Goal: Information Seeking & Learning: Check status

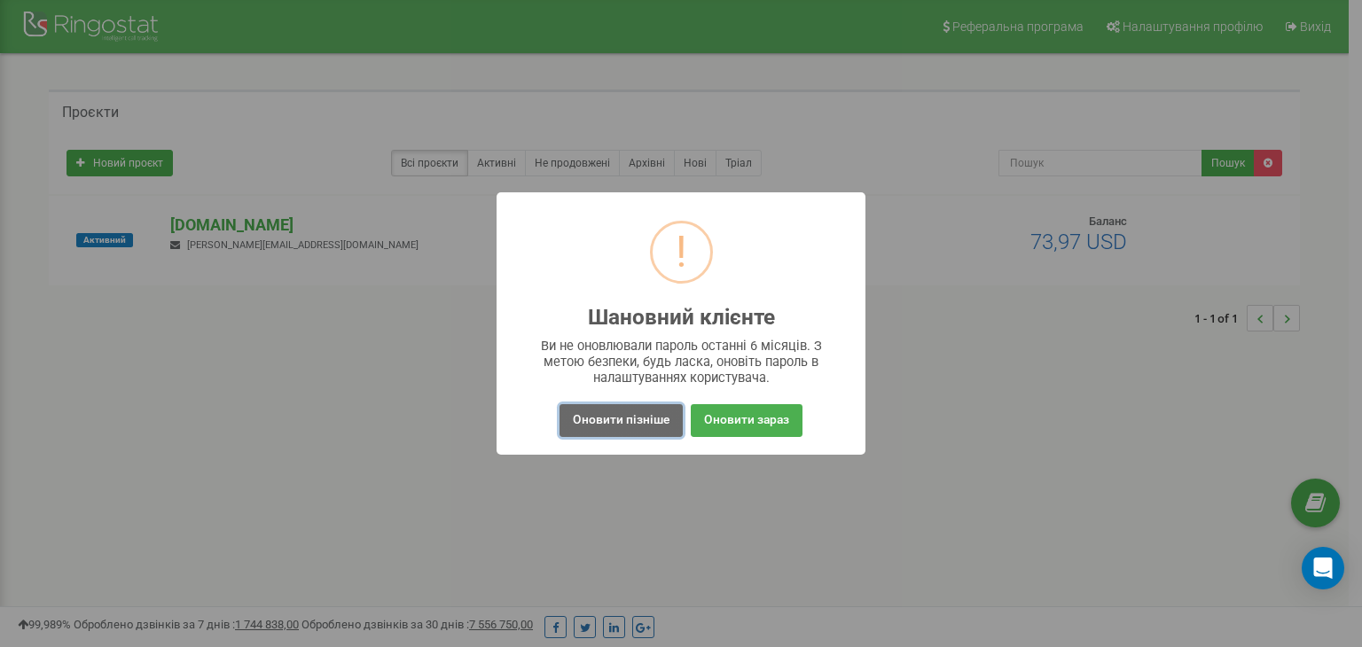
click at [632, 416] on button "Оновити пізніше" at bounding box center [621, 420] width 123 height 33
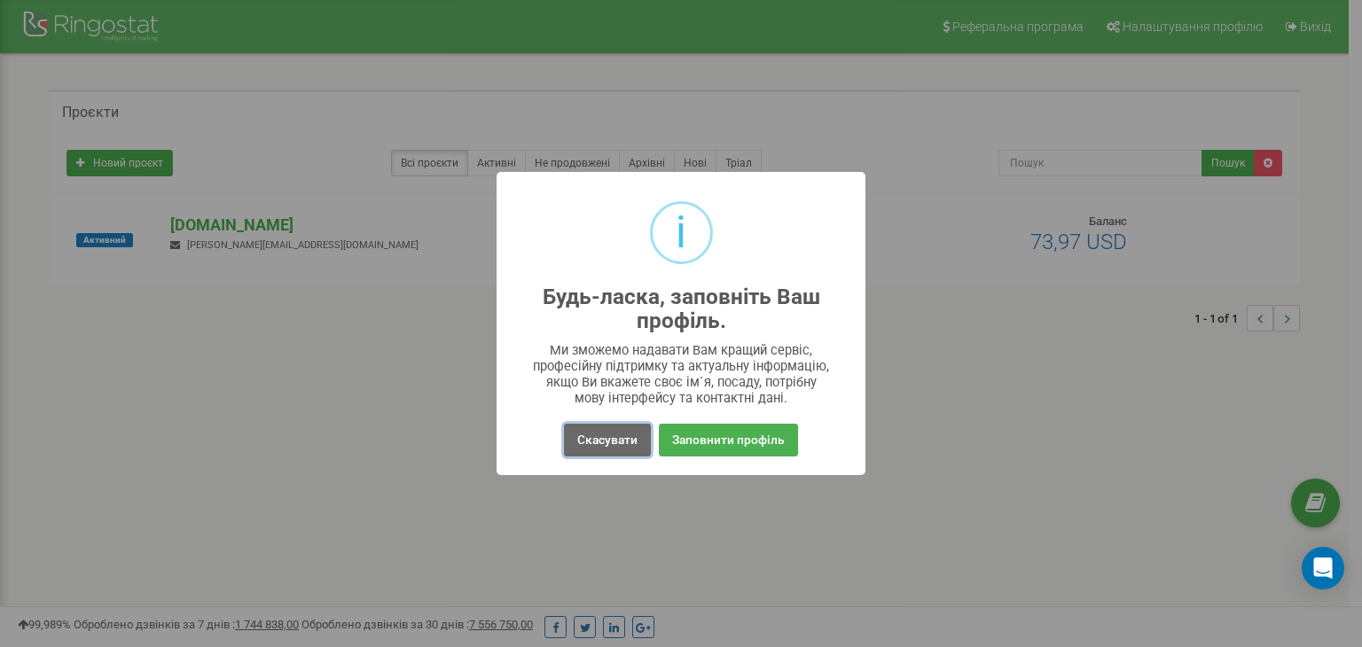
click at [596, 436] on button "Скасувати" at bounding box center [607, 440] width 87 height 33
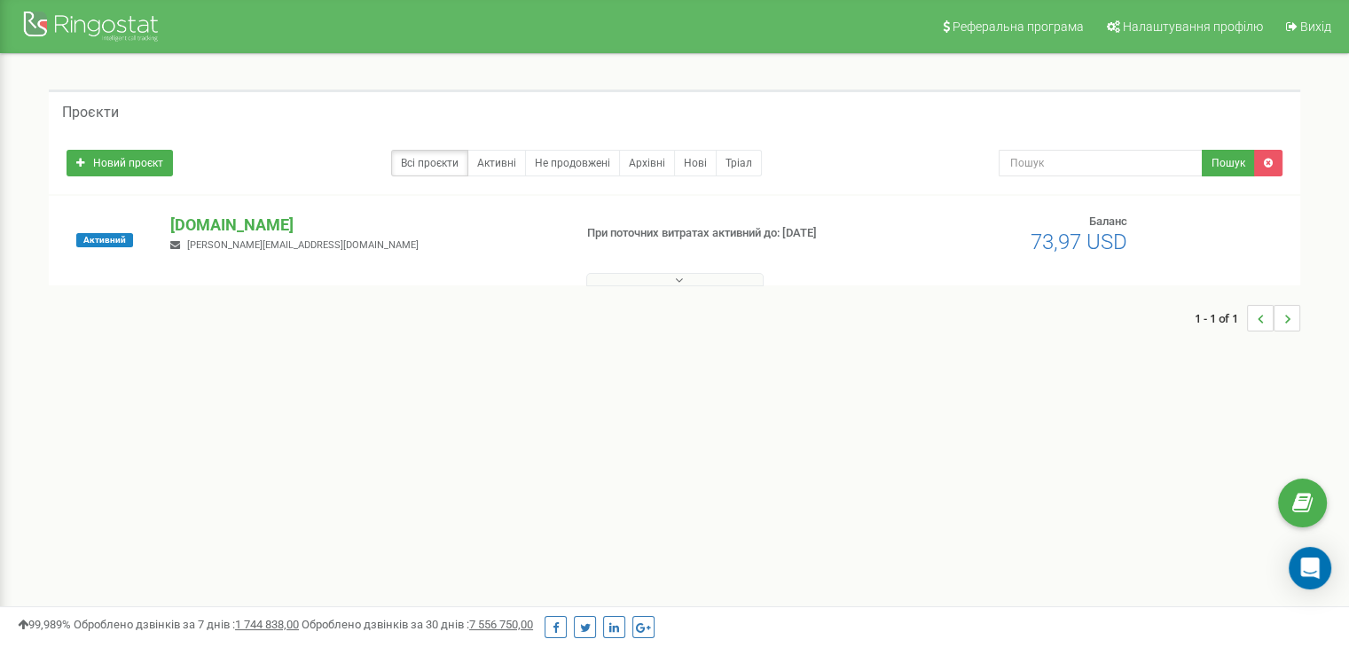
click at [458, 482] on div "Реферальна програма Налаштування профілю Вихід Проєкти Новий проєкт Всі проєкти…" at bounding box center [674, 532] width 1349 height 1064
click at [190, 216] on p "[DOMAIN_NAME]" at bounding box center [364, 225] width 388 height 23
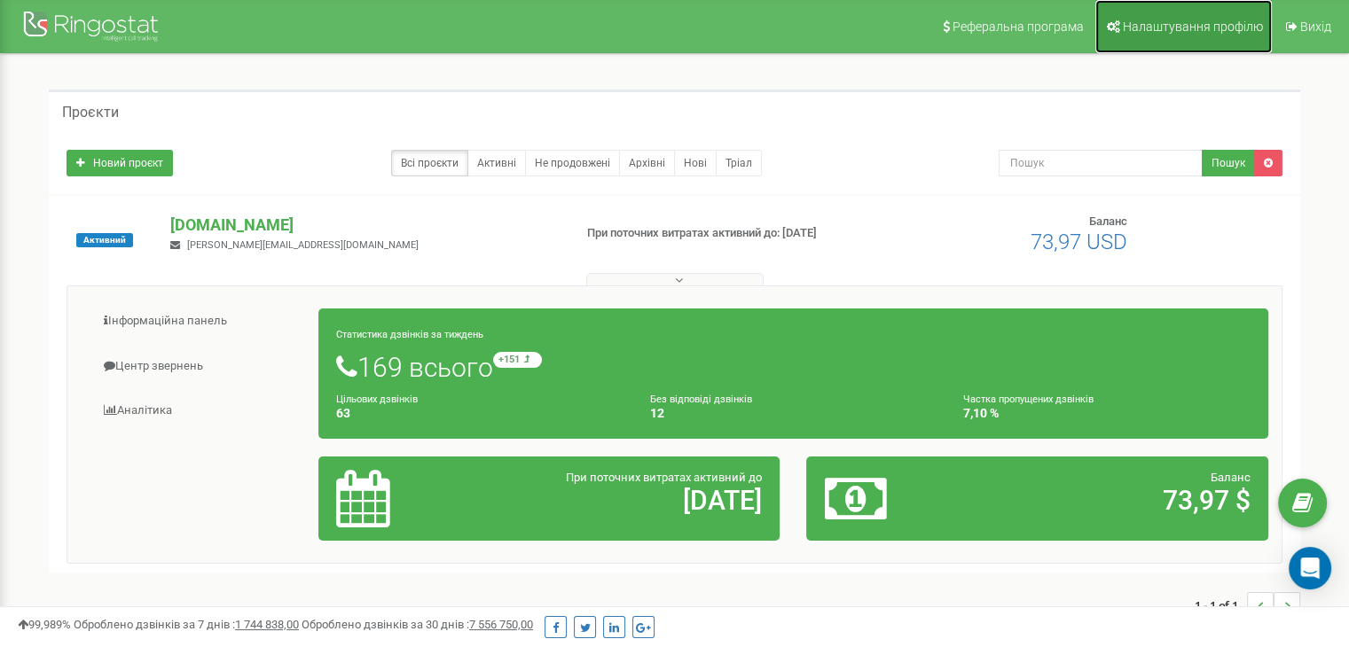
click at [1190, 20] on span "Налаштування профілю" at bounding box center [1193, 27] width 140 height 14
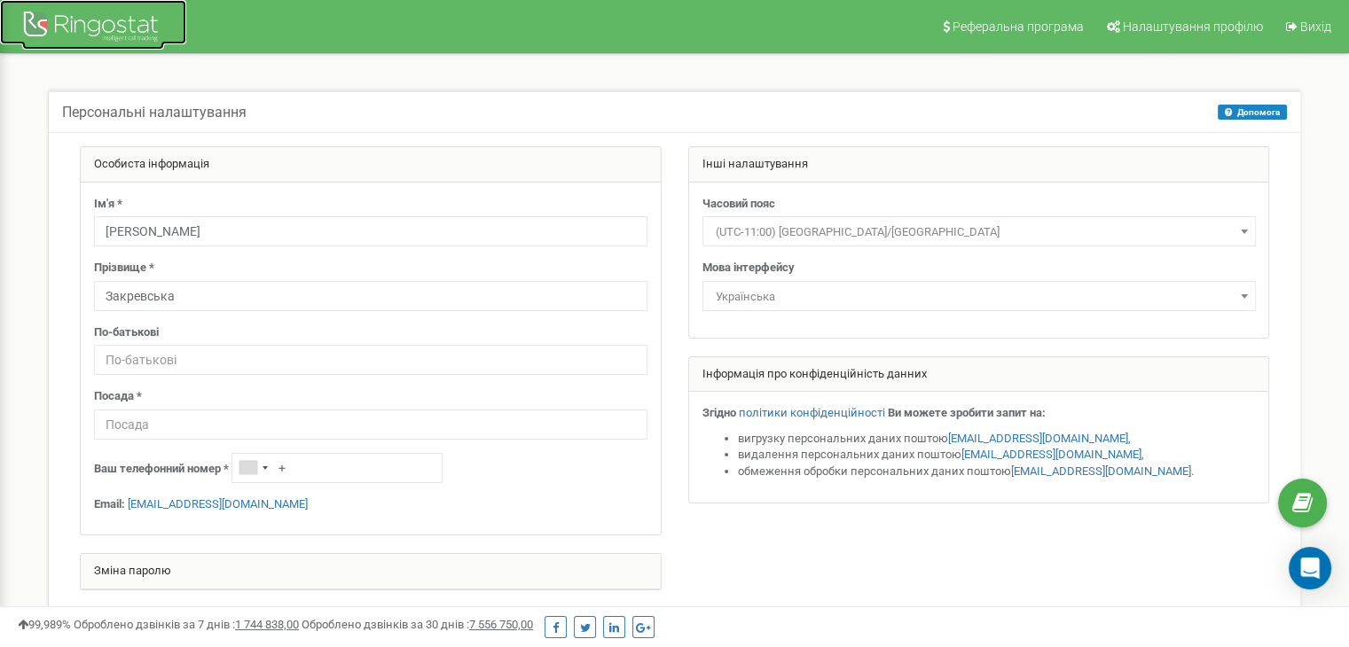
click at [93, 26] on div at bounding box center [93, 28] width 142 height 43
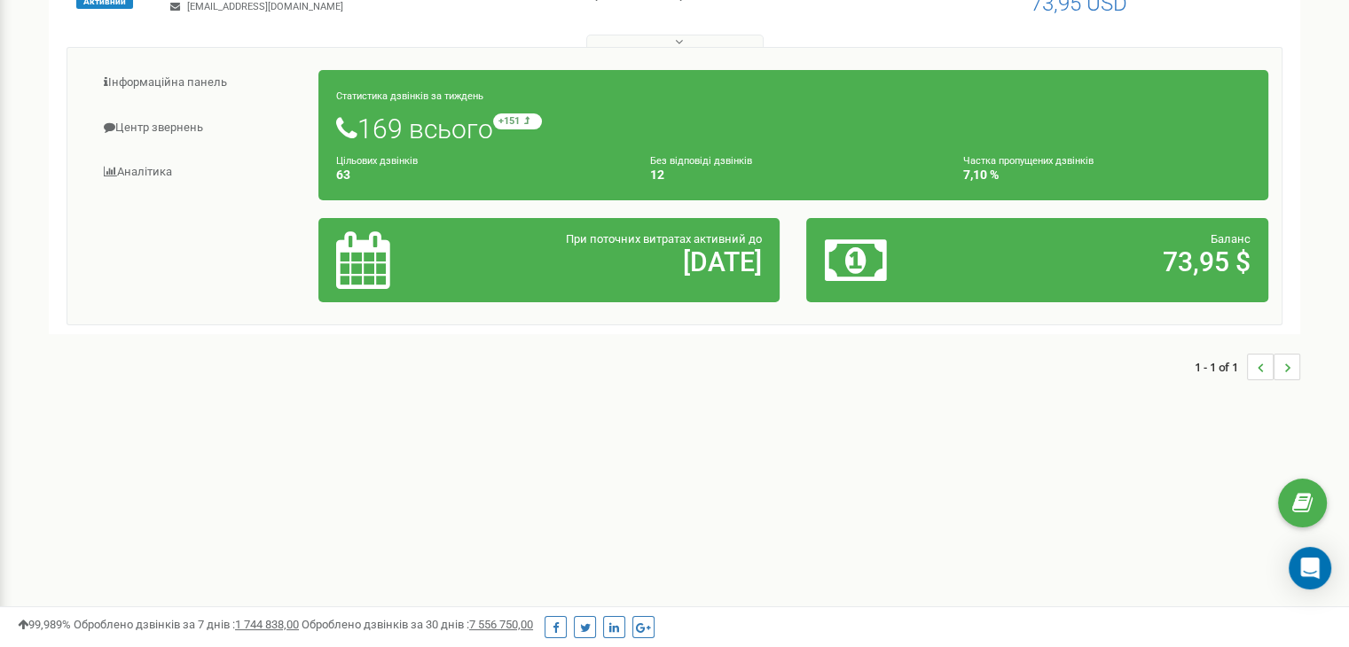
scroll to position [89, 0]
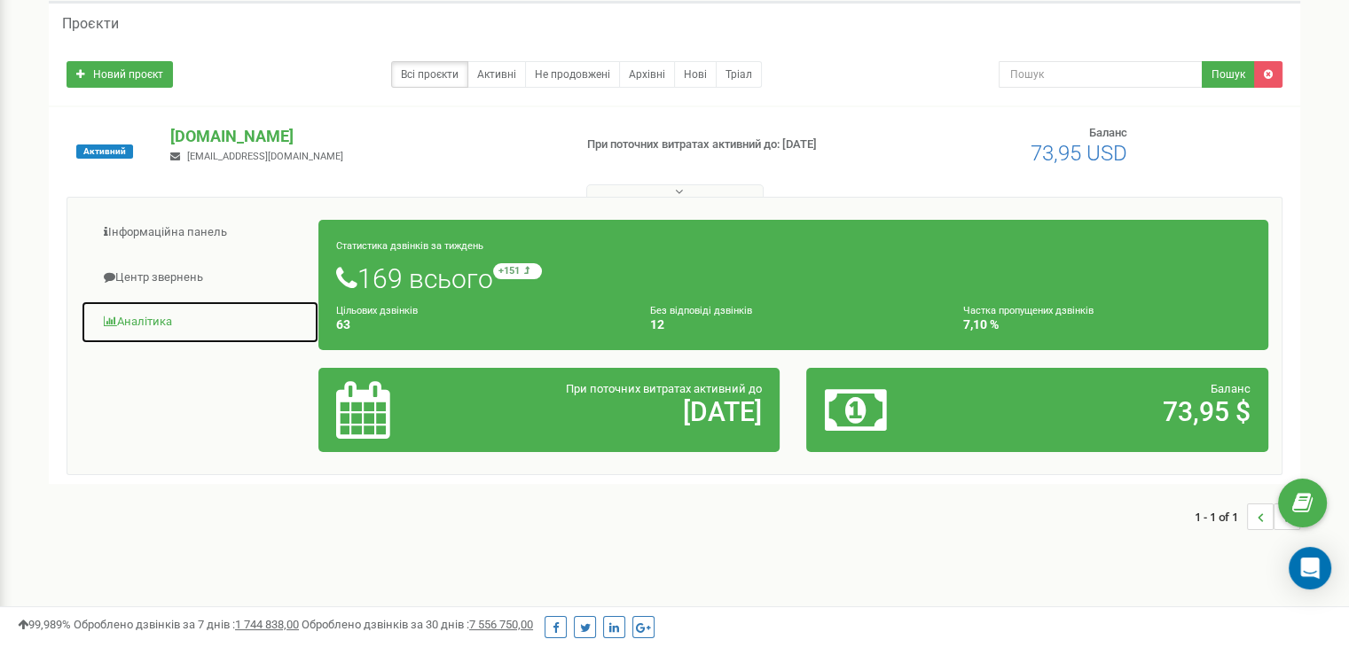
click at [106, 320] on span at bounding box center [110, 322] width 13 height 12
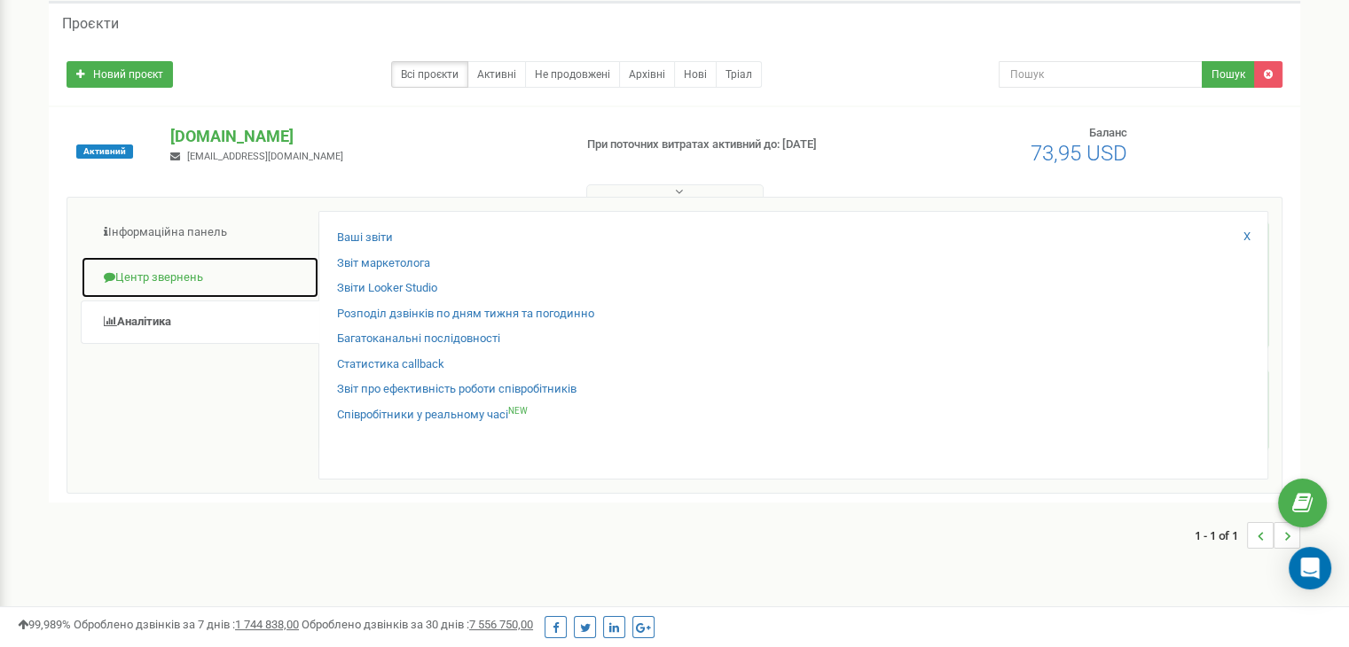
click at [176, 273] on link "Центр звернень" at bounding box center [200, 277] width 239 height 43
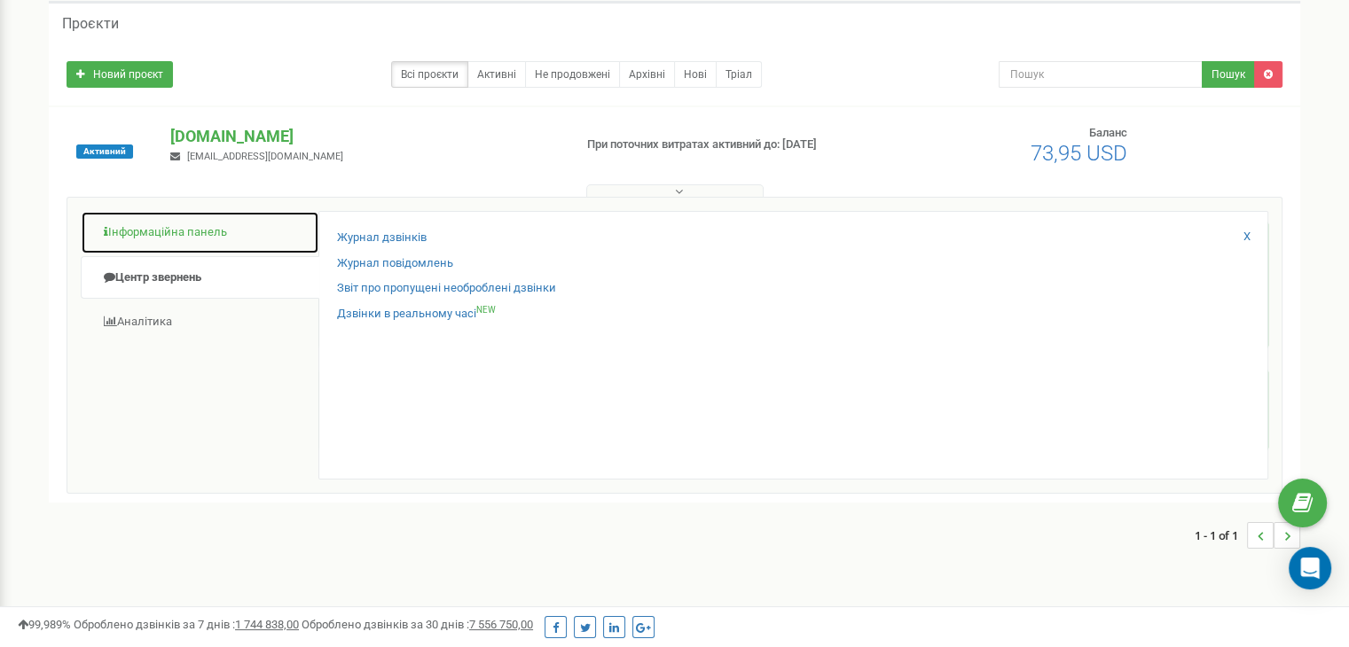
click at [192, 221] on link "Інформаційна панель" at bounding box center [200, 232] width 239 height 43
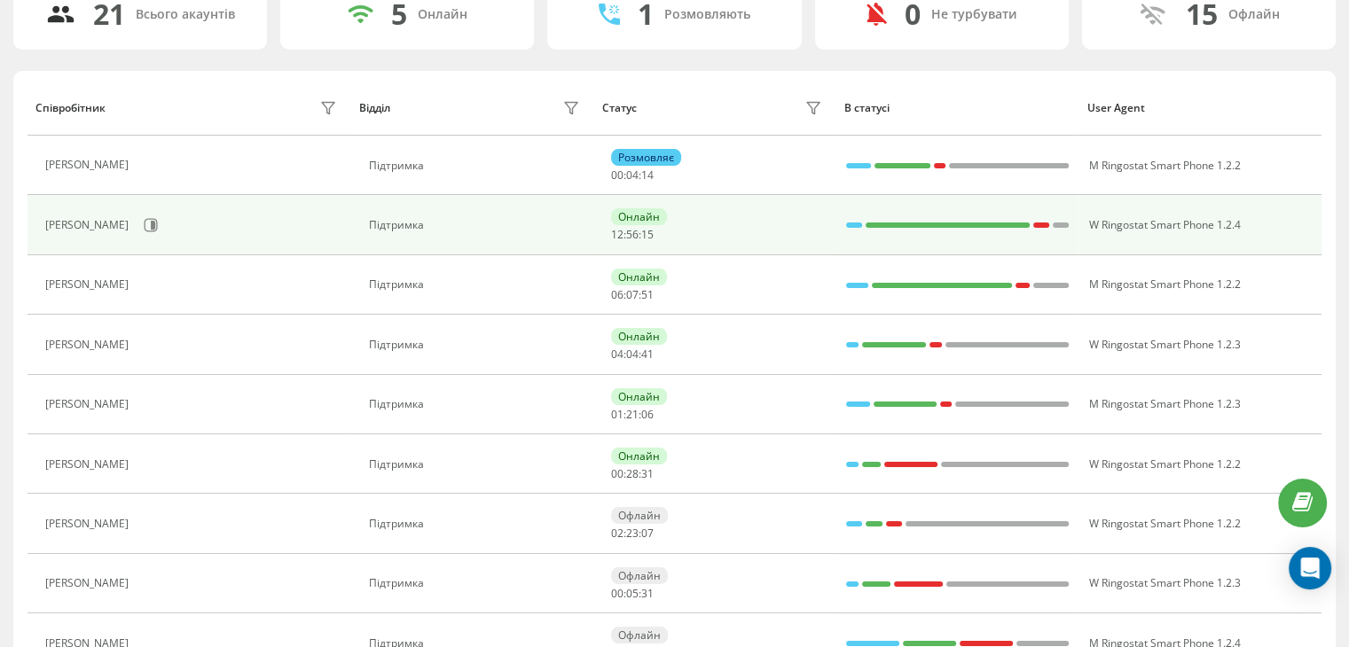
scroll to position [177, 0]
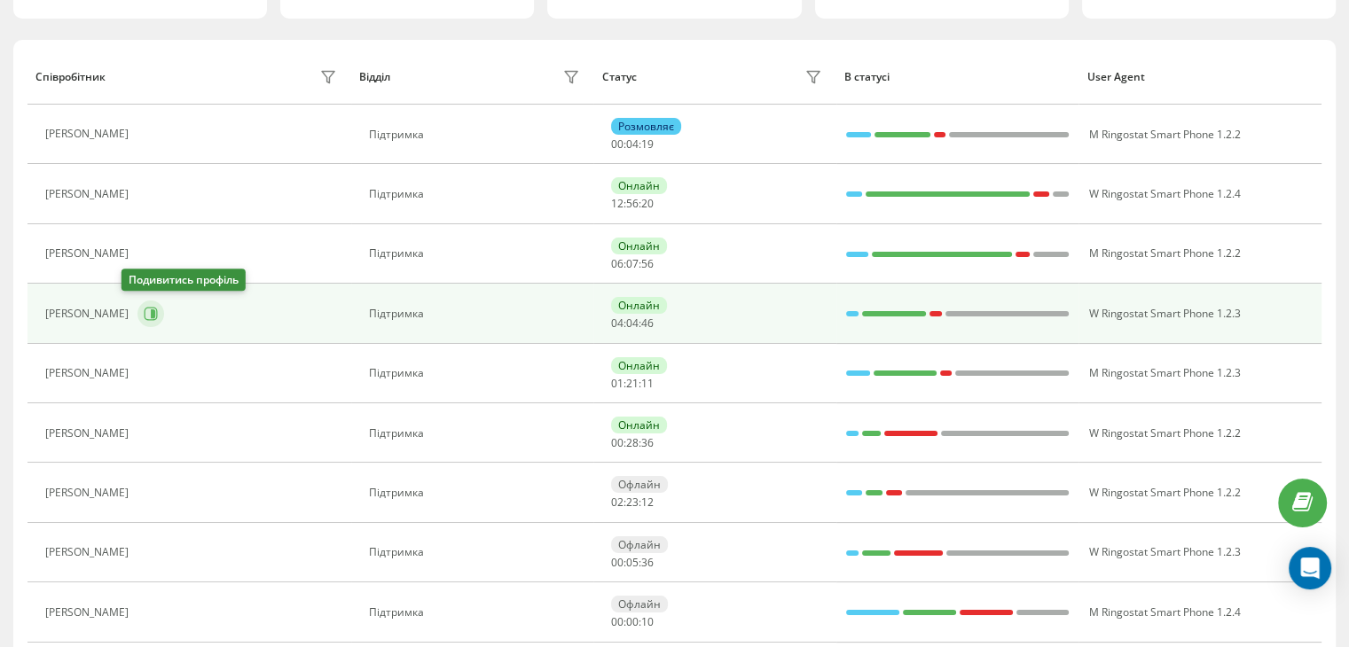
click at [144, 309] on icon at bounding box center [151, 314] width 14 height 14
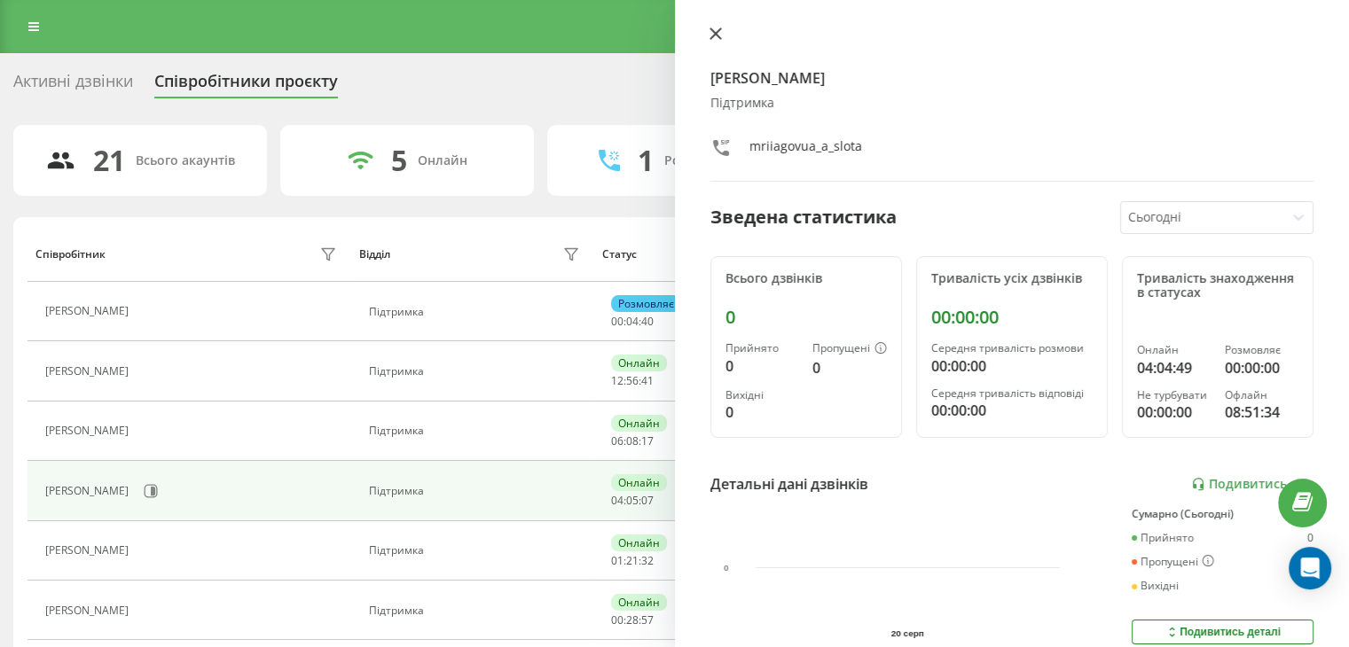
click at [710, 30] on icon at bounding box center [715, 33] width 11 height 11
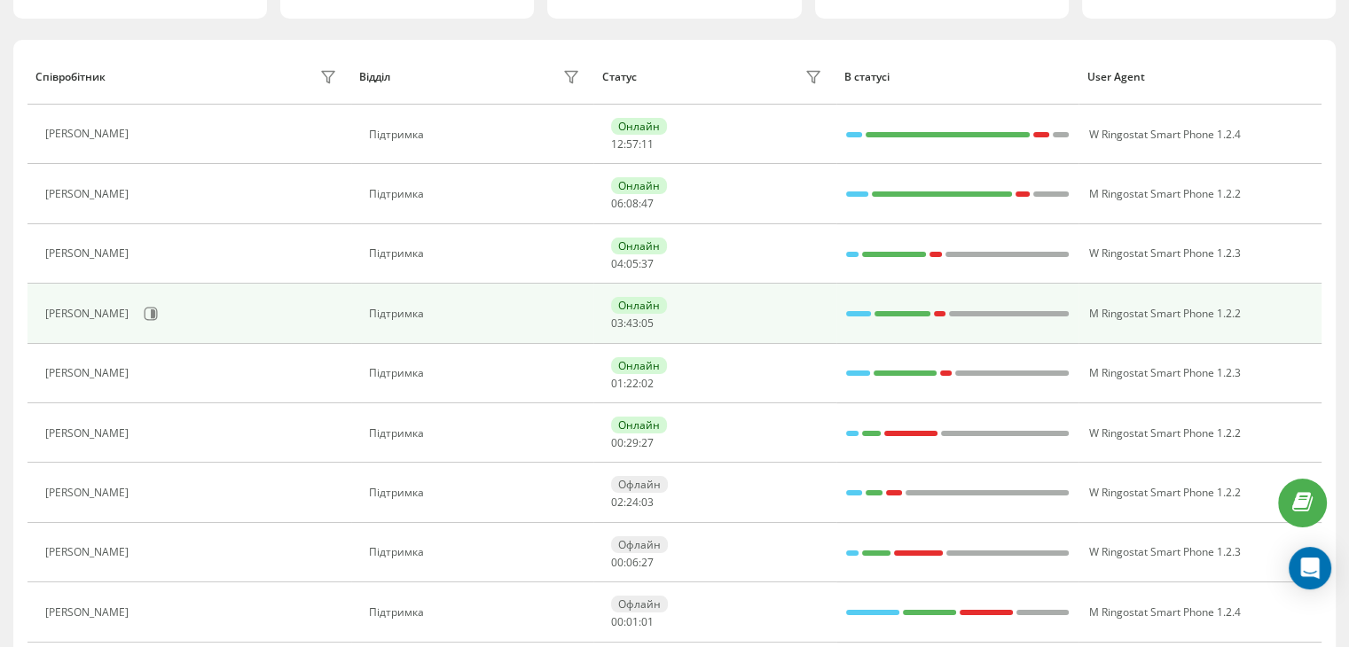
scroll to position [89, 0]
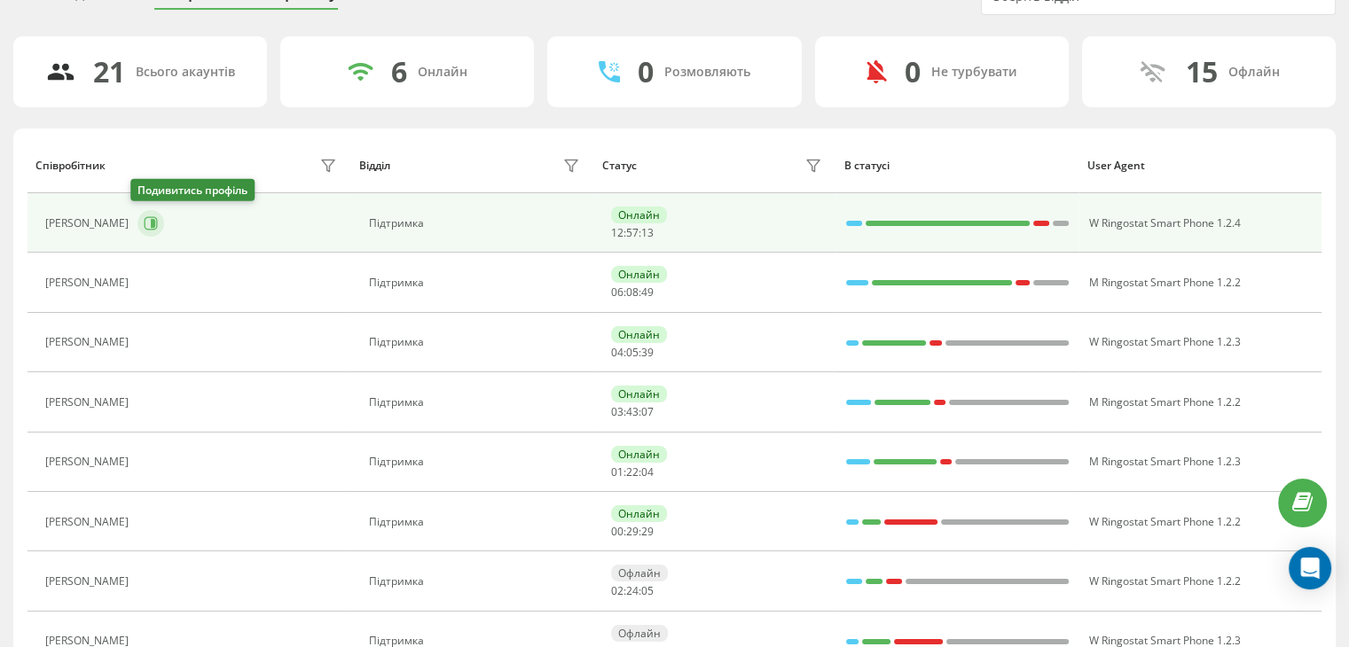
click at [142, 211] on button at bounding box center [150, 223] width 27 height 27
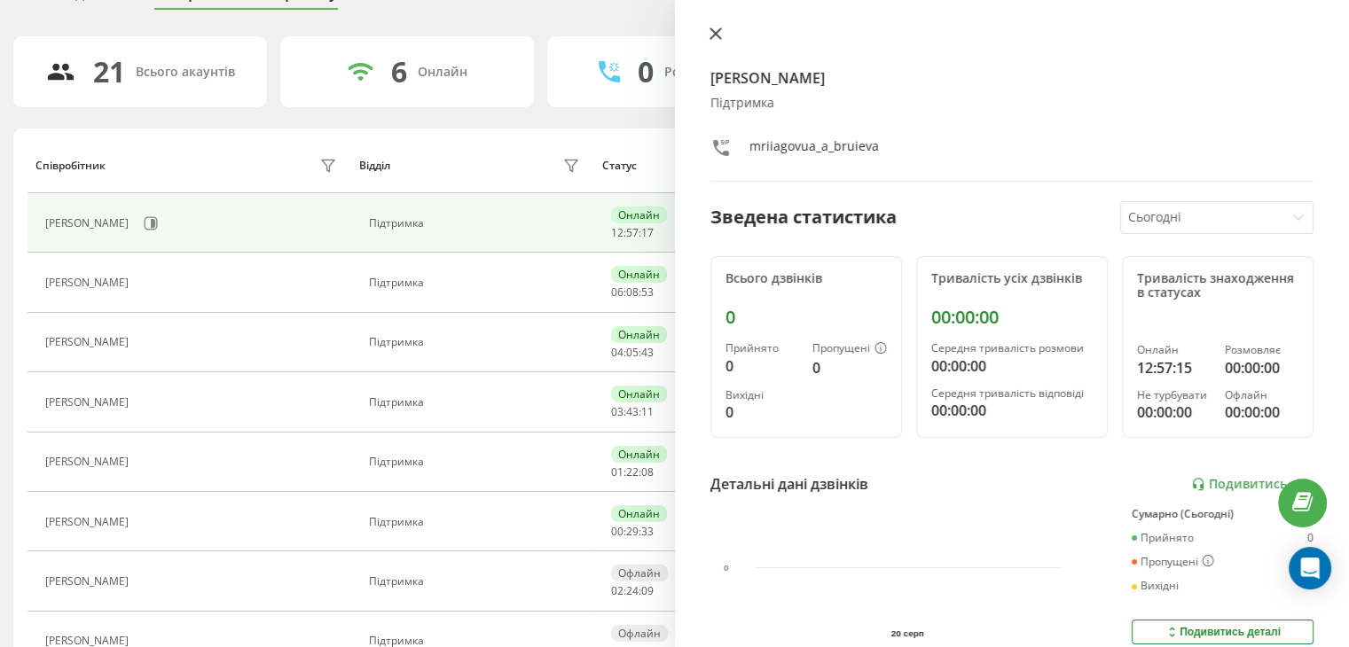
click at [715, 27] on icon at bounding box center [716, 33] width 12 height 12
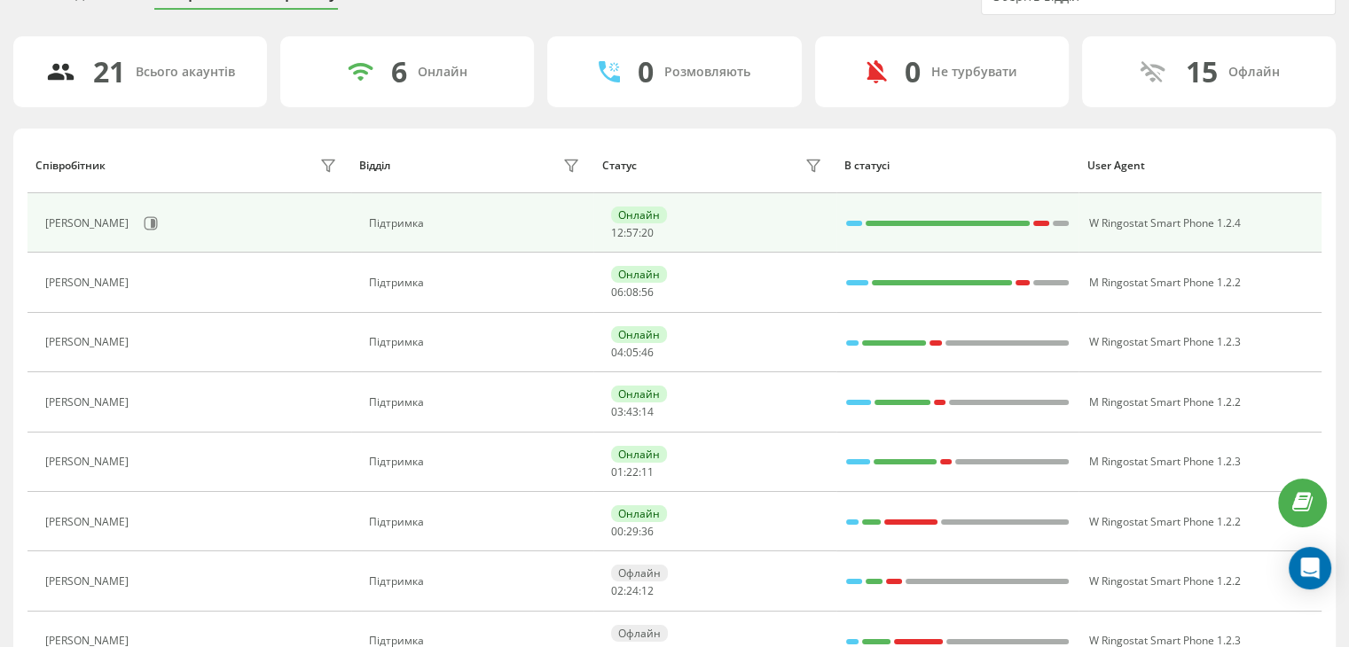
click at [1299, 215] on td "W Ringostat Smart Phone 1.2.4" at bounding box center [1200, 222] width 243 height 59
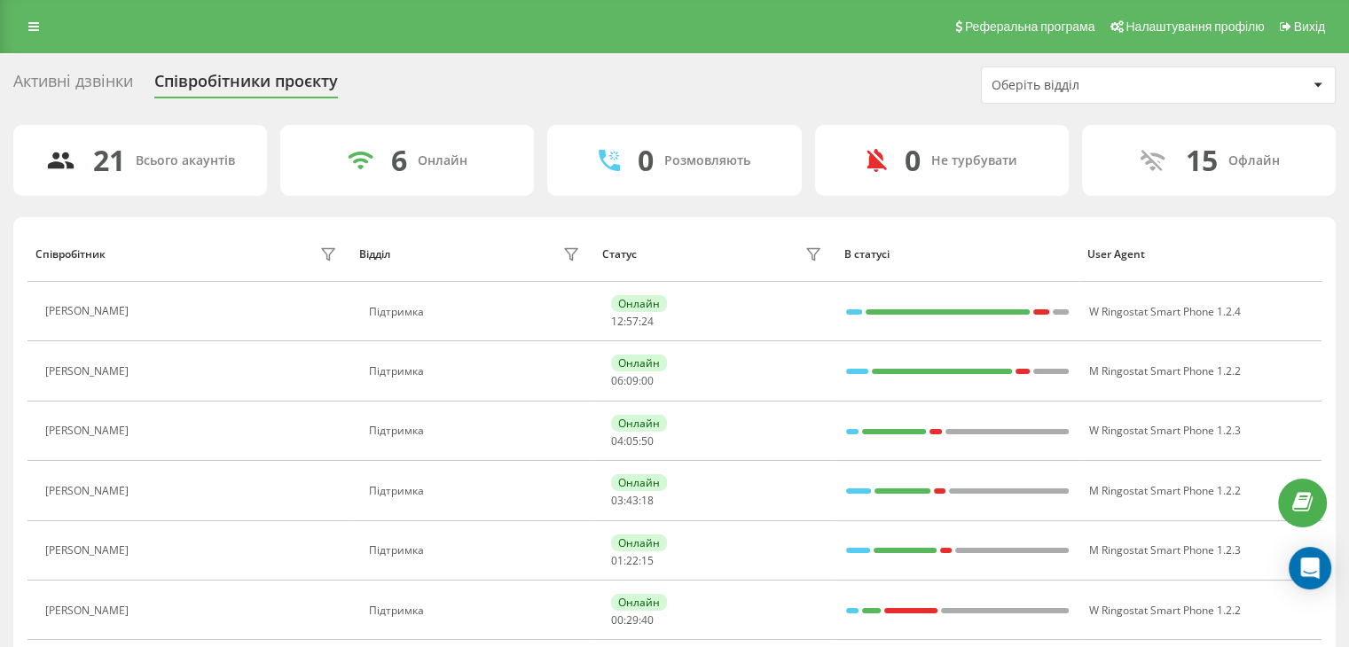
click at [1153, 67] on div "Оберіть відділ" at bounding box center [1158, 85] width 355 height 37
click at [1135, 81] on div "Оберіть відділ" at bounding box center [1098, 85] width 212 height 15
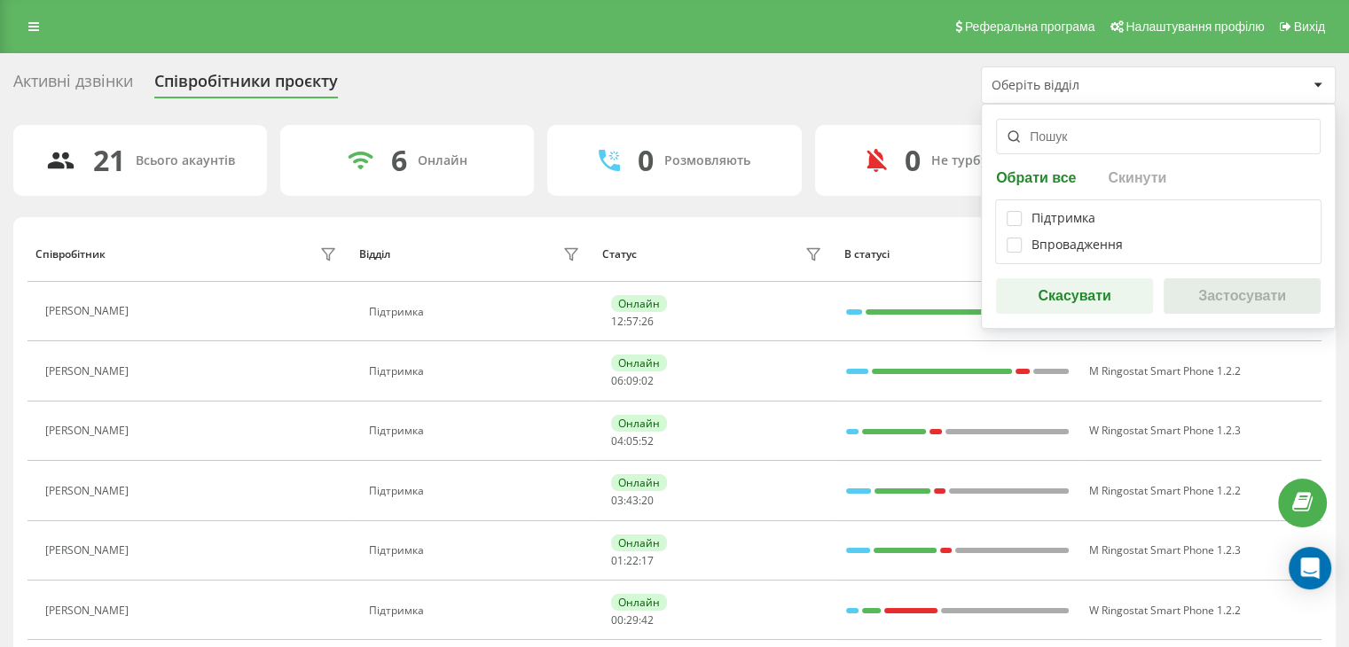
click at [1135, 81] on div "Оберіть відділ" at bounding box center [1098, 85] width 212 height 15
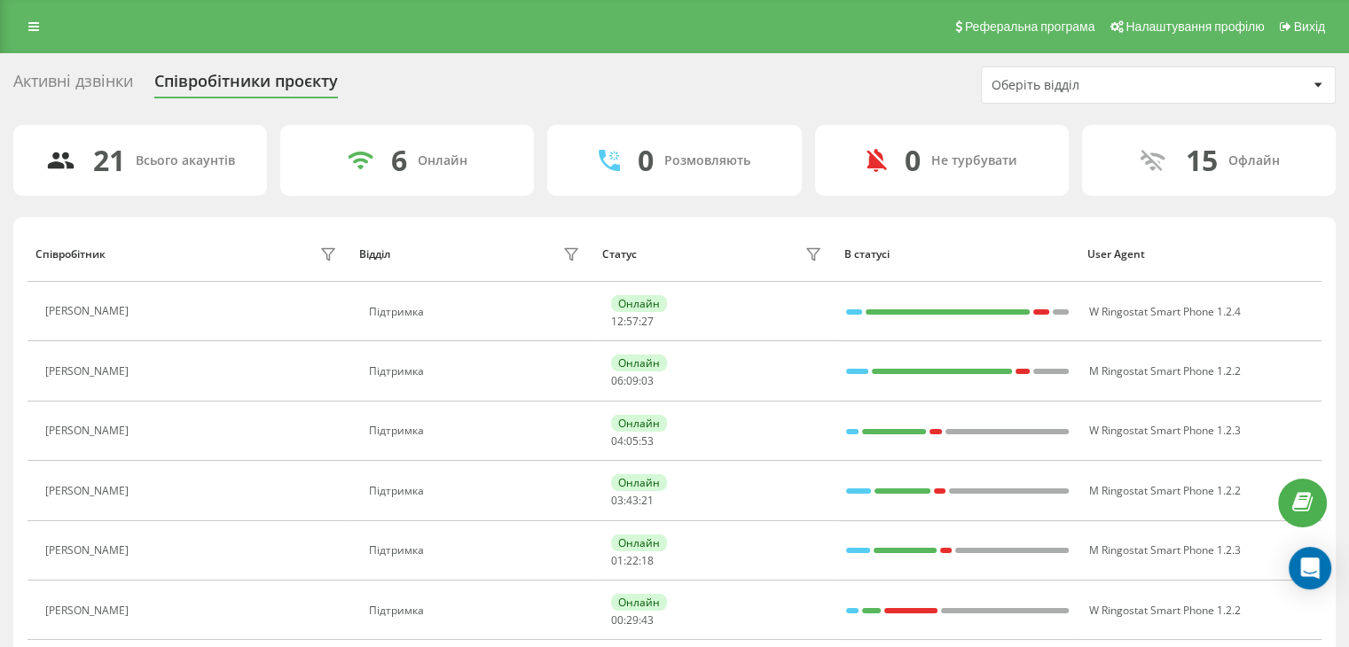
click at [82, 74] on div "Активні дзвінки" at bounding box center [73, 85] width 120 height 27
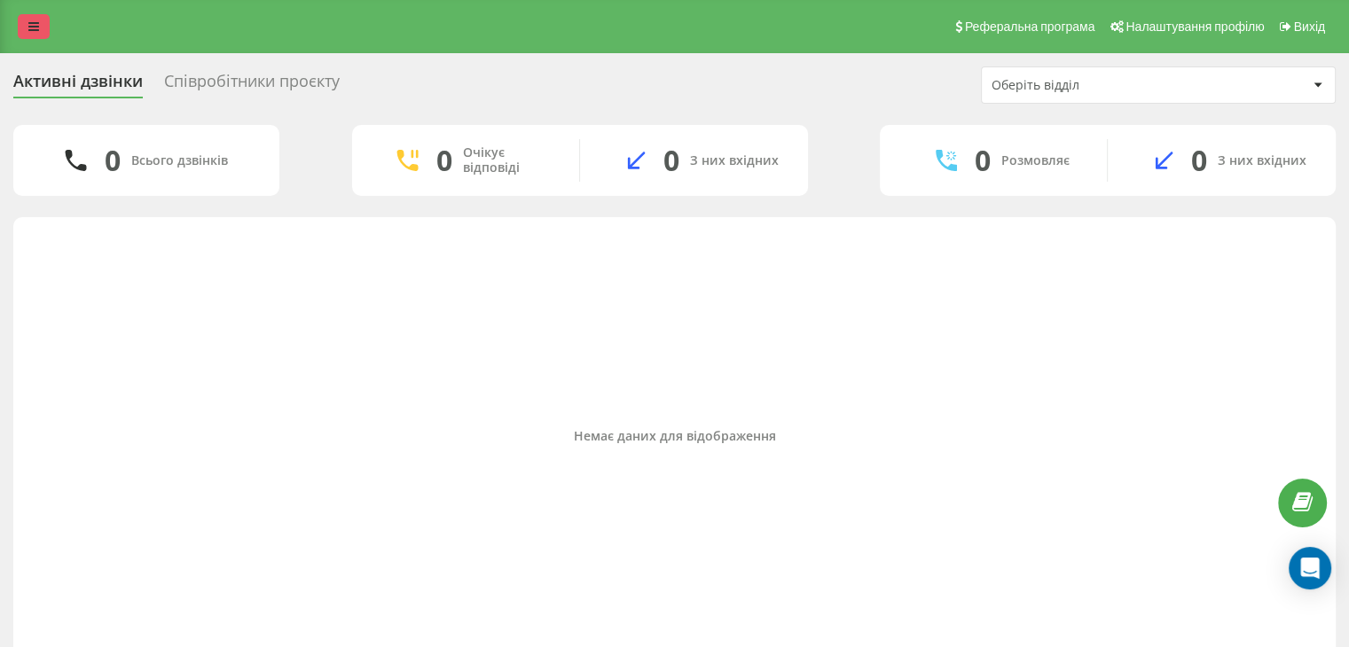
click at [32, 22] on icon at bounding box center [33, 26] width 11 height 12
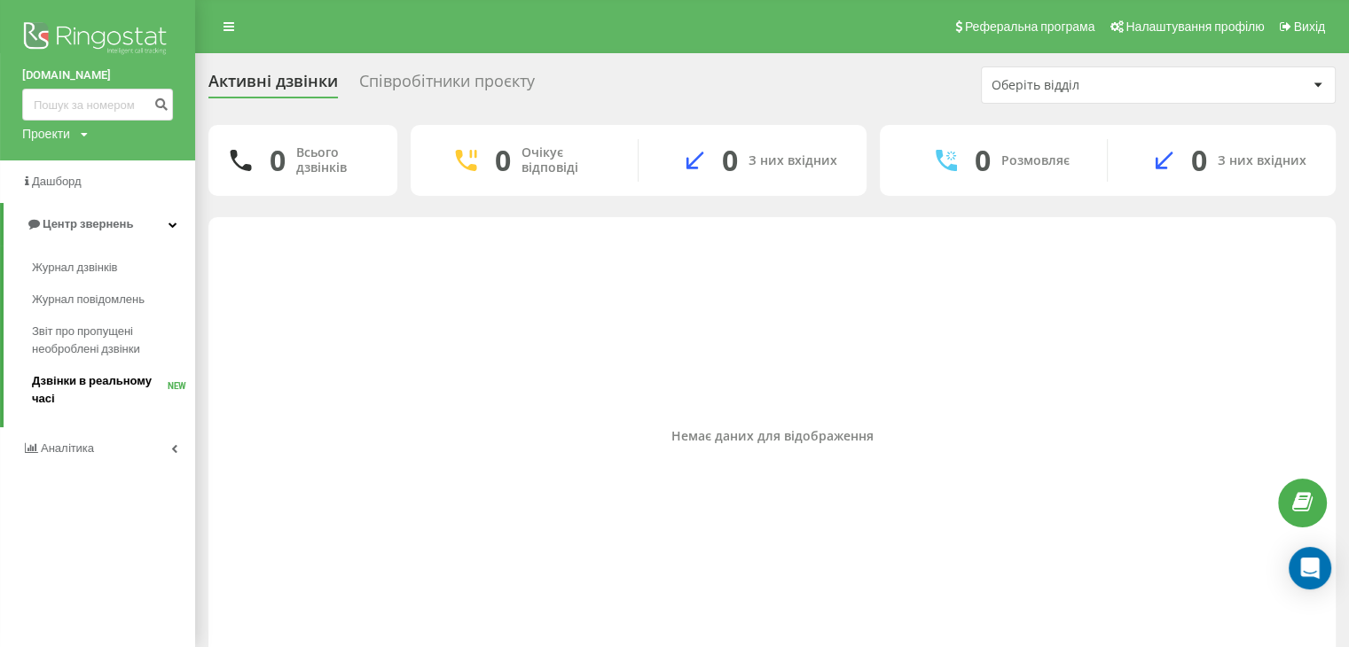
click at [133, 398] on span "Дзвінки в реальному часі" at bounding box center [100, 390] width 136 height 35
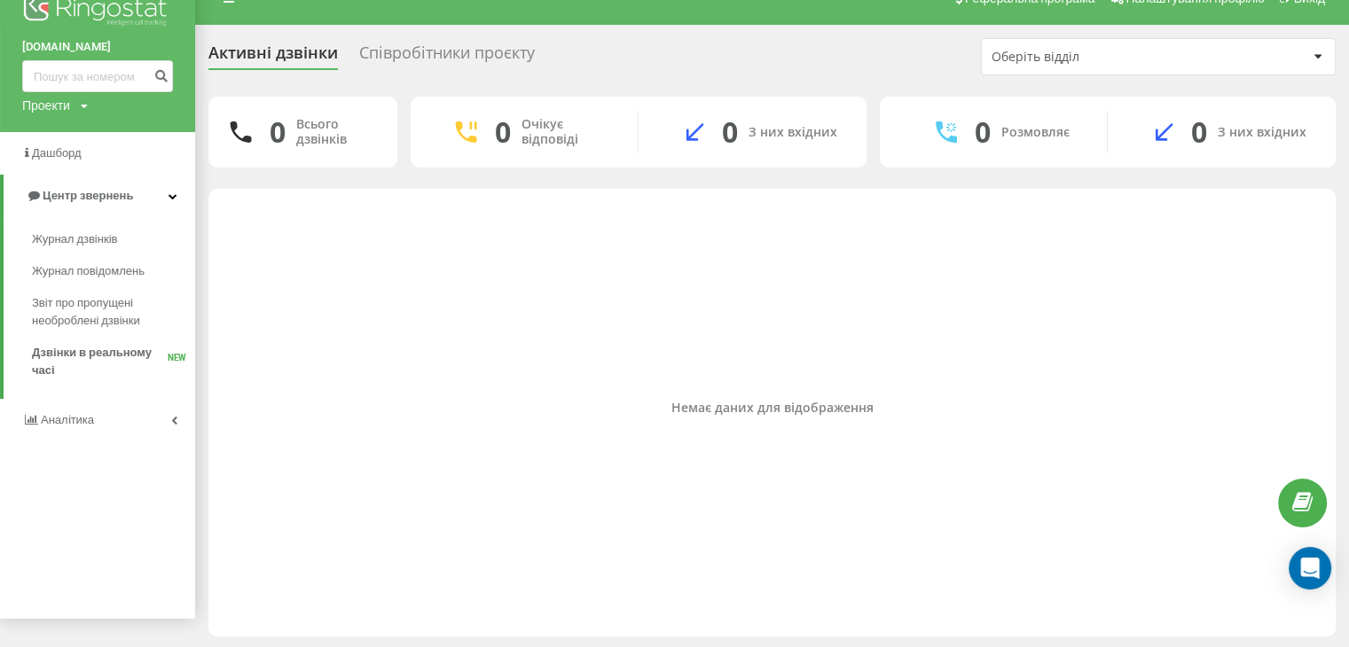
scroll to position [30, 0]
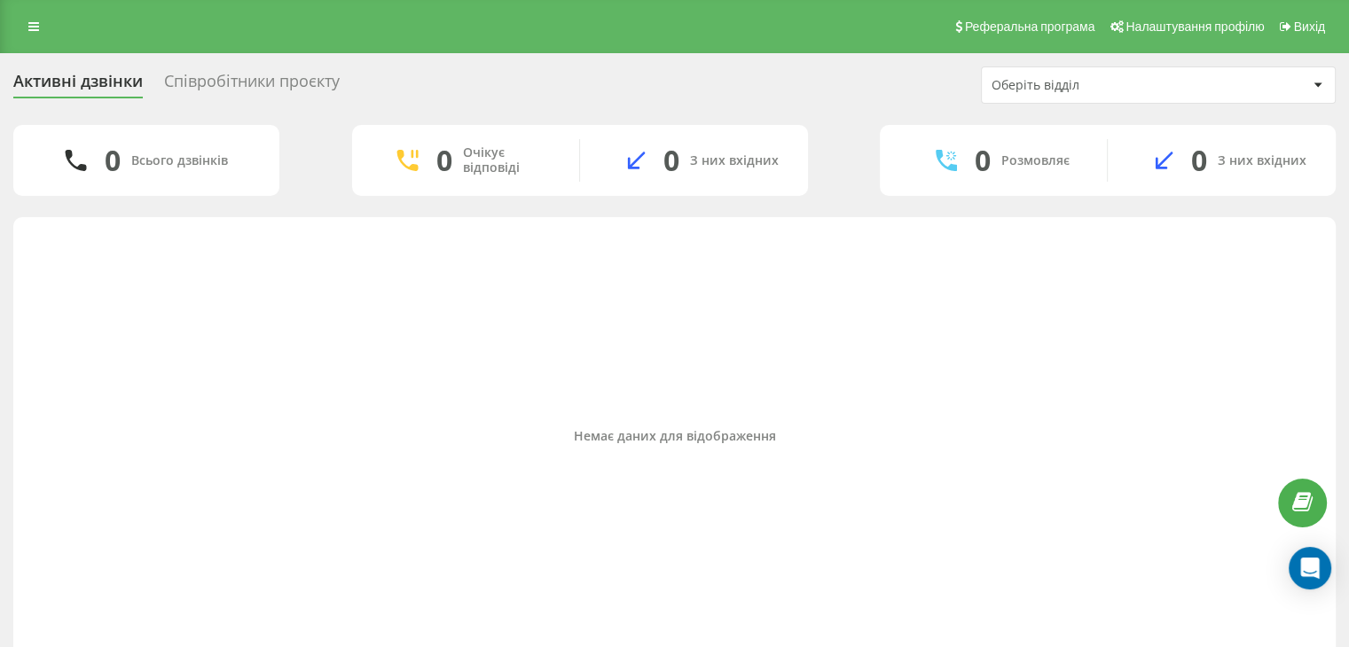
click at [63, 67] on div "Активні дзвінки Співробітники проєкту Оберіть відділ" at bounding box center [674, 85] width 1322 height 37
click at [0, 8] on div "Реферальна програма Налаштування профілю Вихід" at bounding box center [674, 26] width 1349 height 53
click at [20, 12] on div "Реферальна програма Налаштування профілю Вихід" at bounding box center [674, 26] width 1349 height 53
click at [25, 22] on link at bounding box center [34, 26] width 32 height 25
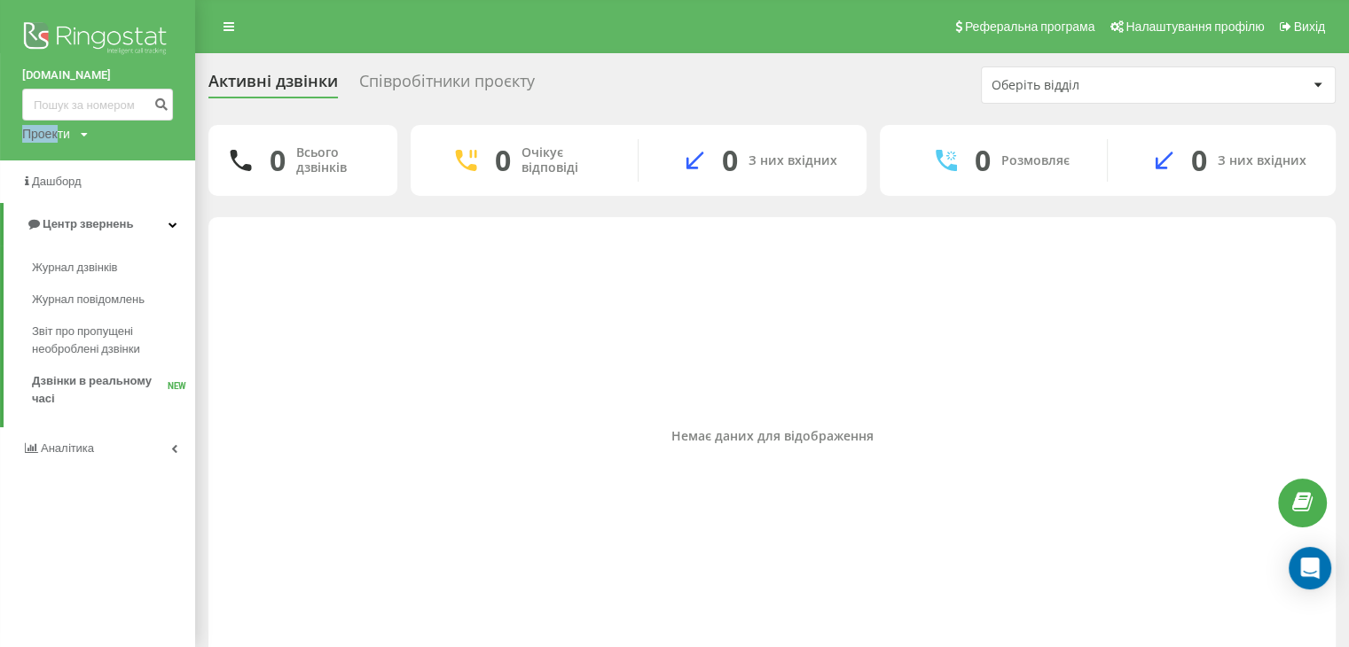
click at [58, 125] on div "Проекти" at bounding box center [46, 134] width 48 height 18
click at [78, 181] on span "Дашборд" at bounding box center [58, 181] width 52 height 13
